Goal: Task Accomplishment & Management: Manage account settings

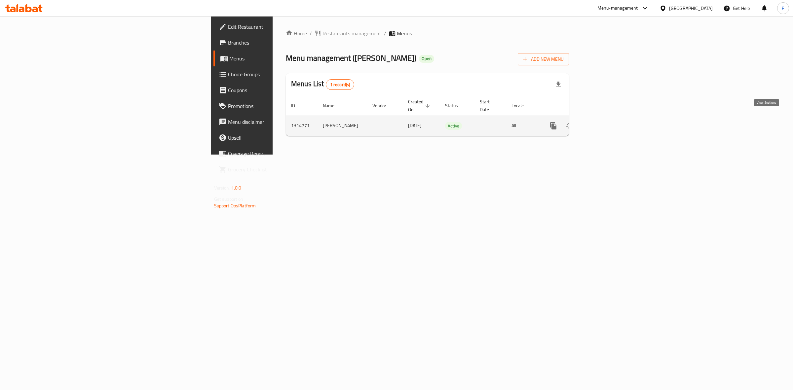
click at [609, 118] on link "enhanced table" at bounding box center [601, 126] width 16 height 16
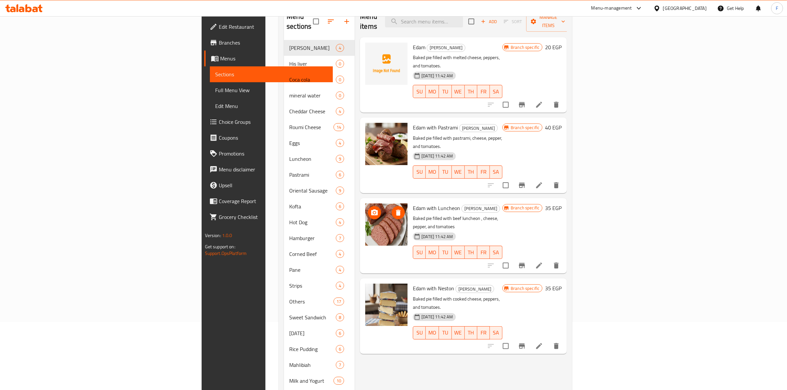
scroll to position [83, 0]
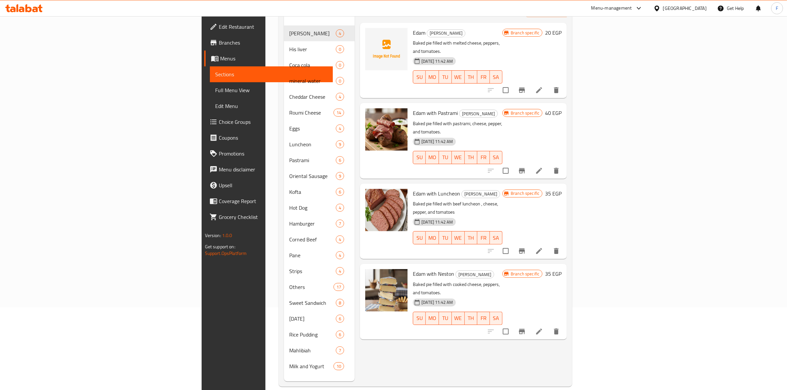
click at [445, 332] on div "Menu items Add Sort Manage items Edam Edam Cheese Baked pie filled with melted …" at bounding box center [461, 186] width 212 height 390
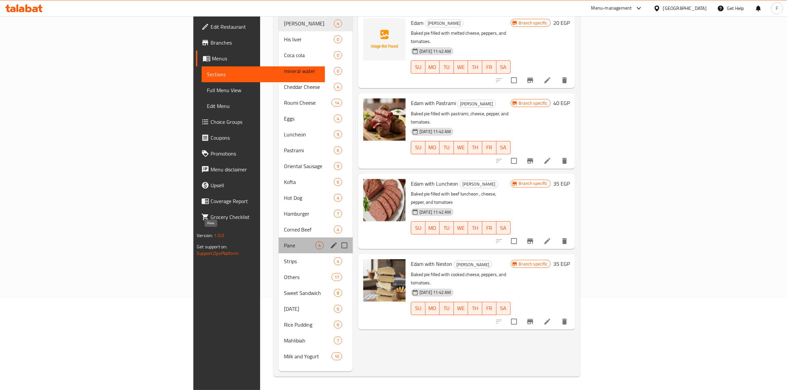
click at [284, 242] on span "Pane" at bounding box center [299, 246] width 31 height 8
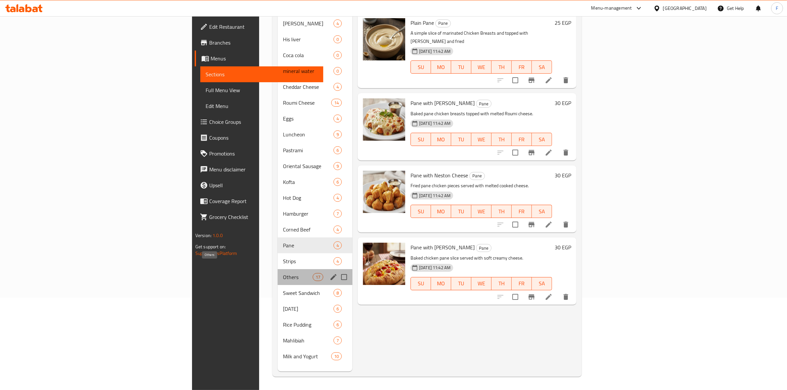
click at [283, 273] on span "Others" at bounding box center [298, 277] width 30 height 8
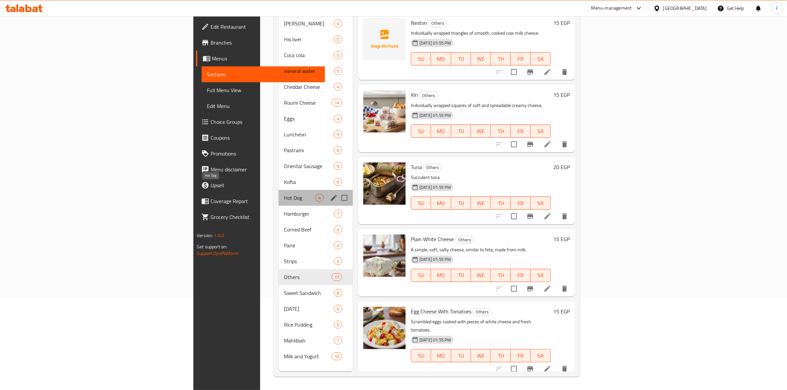
click at [284, 194] on span "Hot Dog" at bounding box center [299, 198] width 31 height 8
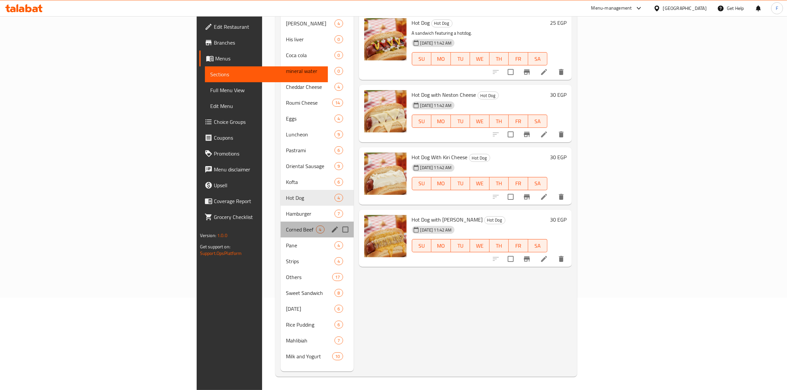
click at [281, 225] on div "Corned Beef 4" at bounding box center [317, 230] width 73 height 16
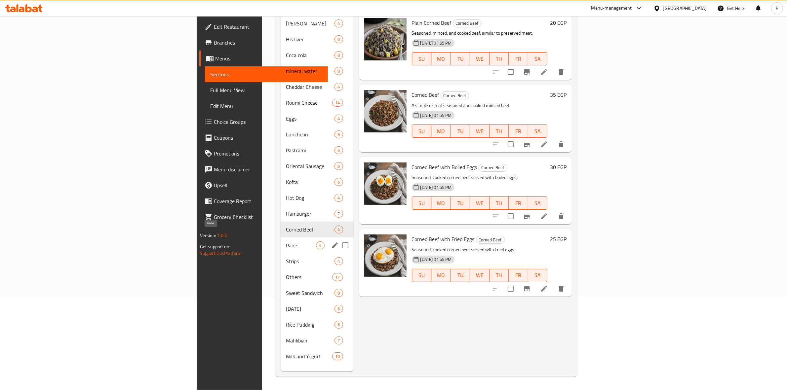
click at [286, 242] on span "Pane" at bounding box center [301, 246] width 30 height 8
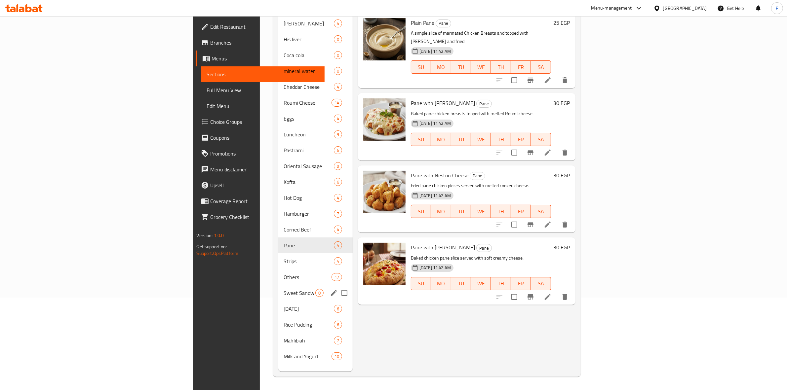
click at [278, 288] on div "Sweet Sandwich 8" at bounding box center [315, 293] width 74 height 16
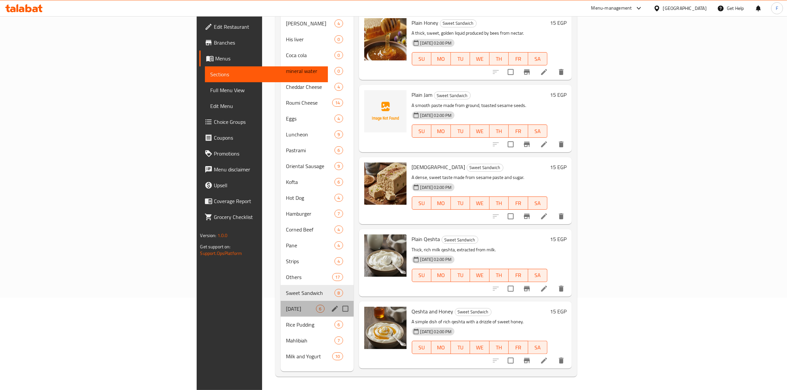
click at [281, 301] on div "[DATE] 6" at bounding box center [317, 309] width 73 height 16
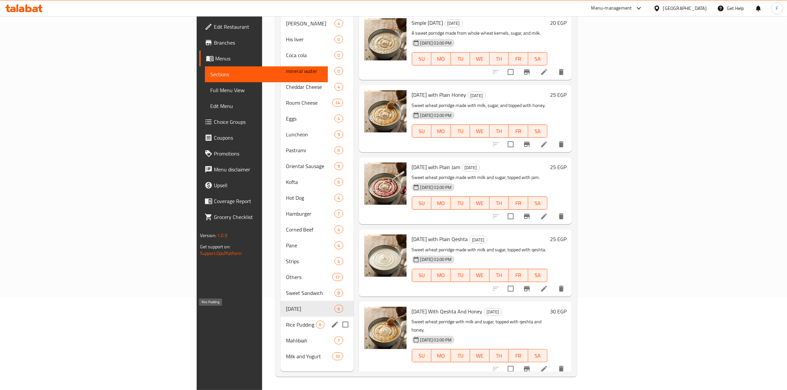
click at [286, 321] on span "Rice Pudding" at bounding box center [301, 325] width 30 height 8
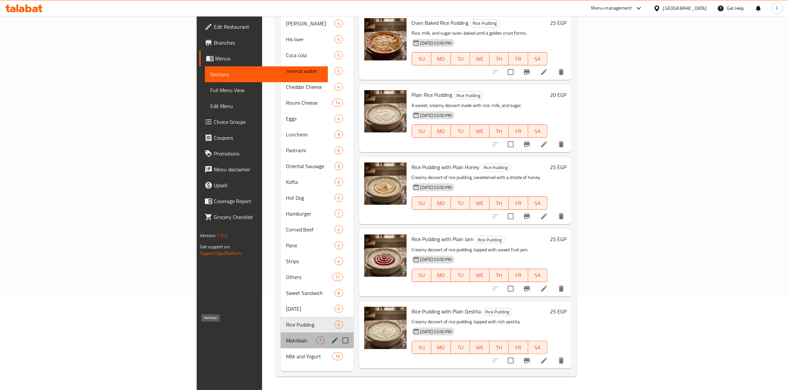
click at [286, 337] on span "Mahlibiah" at bounding box center [301, 341] width 30 height 8
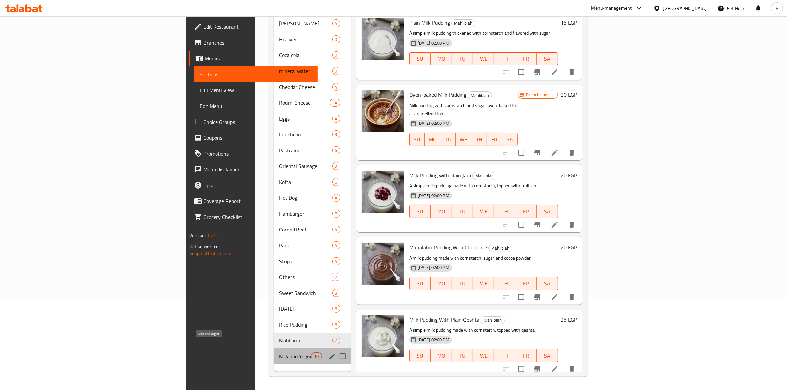
click at [279, 353] on span "Milk and Yogurt" at bounding box center [295, 357] width 32 height 8
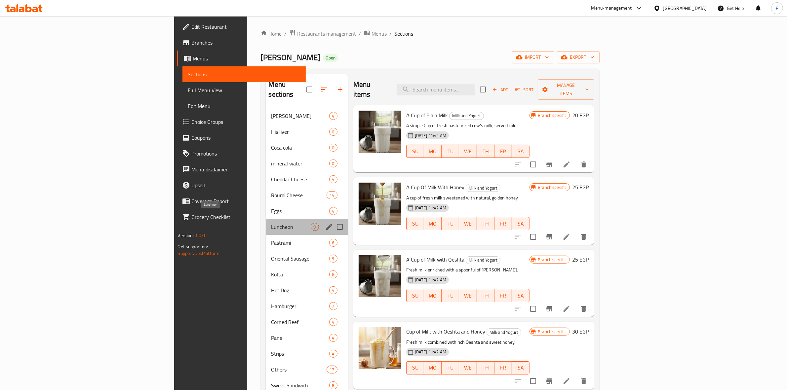
click at [271, 223] on span "Luncheon" at bounding box center [290, 227] width 39 height 8
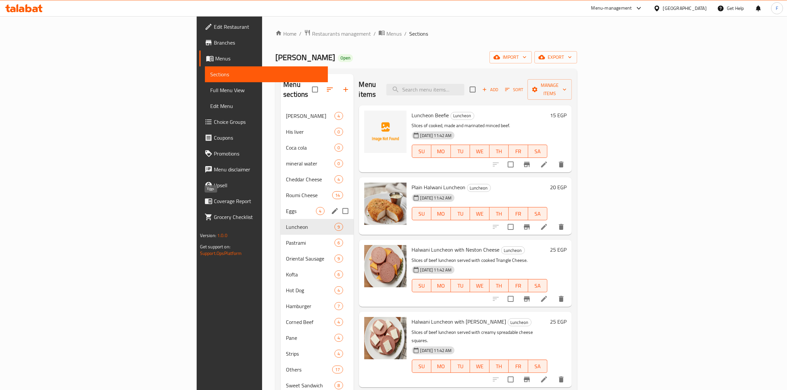
click at [286, 207] on span "Eggs" at bounding box center [301, 211] width 30 height 8
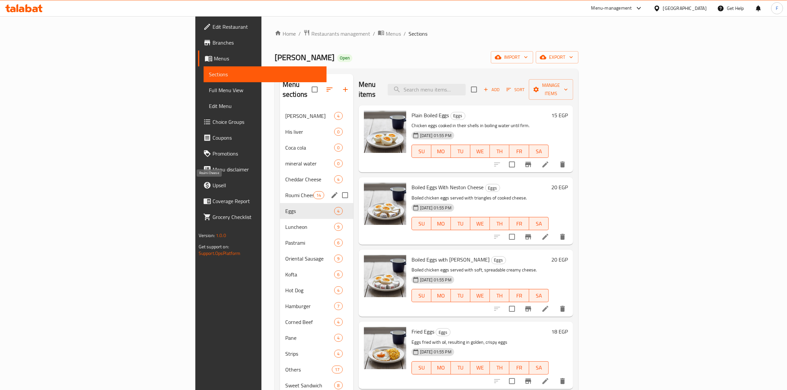
click at [285, 191] on span "Roumi Cheese" at bounding box center [299, 195] width 28 height 8
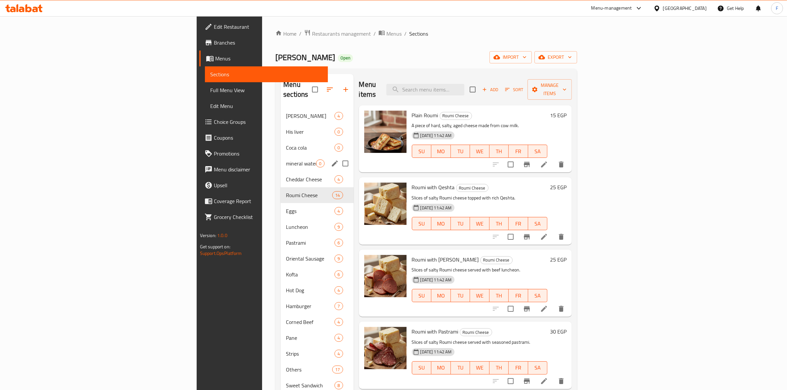
click at [281, 161] on div "mineral water 0" at bounding box center [317, 164] width 73 height 16
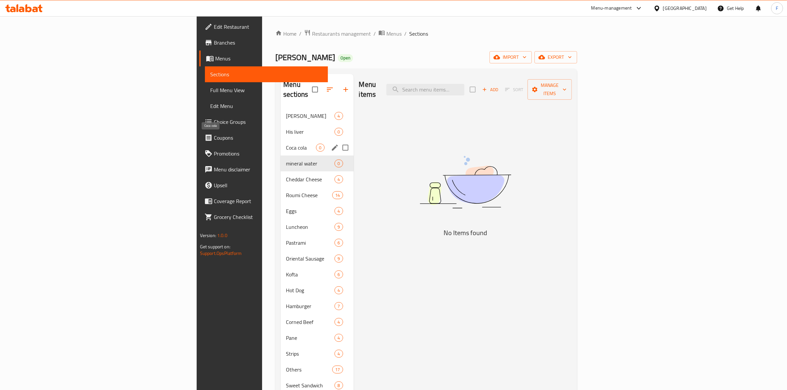
click at [286, 144] on span "Coca cola" at bounding box center [301, 148] width 30 height 8
click at [286, 128] on span "His liver" at bounding box center [301, 132] width 30 height 8
click at [286, 112] on span "[PERSON_NAME]" at bounding box center [301, 116] width 30 height 8
